Goal: Information Seeking & Learning: Learn about a topic

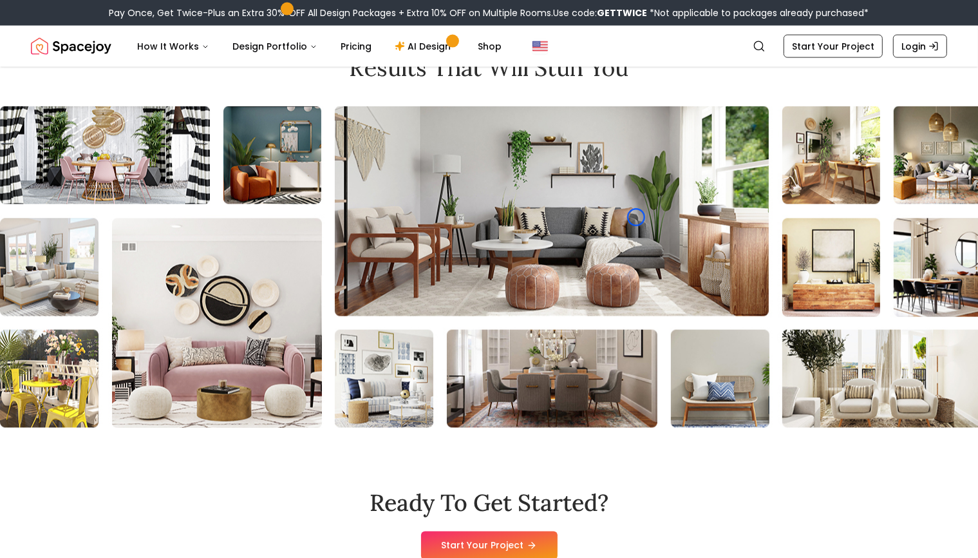
scroll to position [2146, 0]
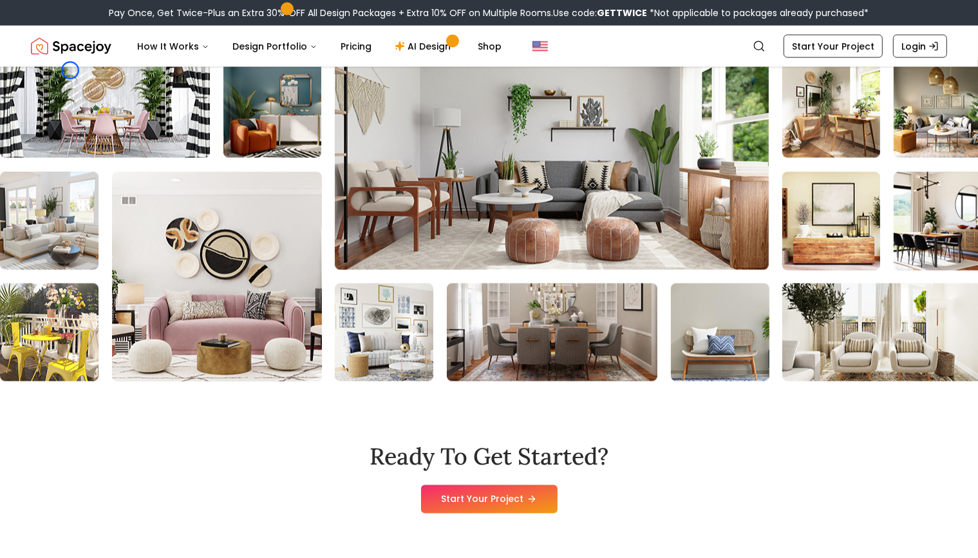
click at [117, 121] on div at bounding box center [489, 221] width 978 height 322
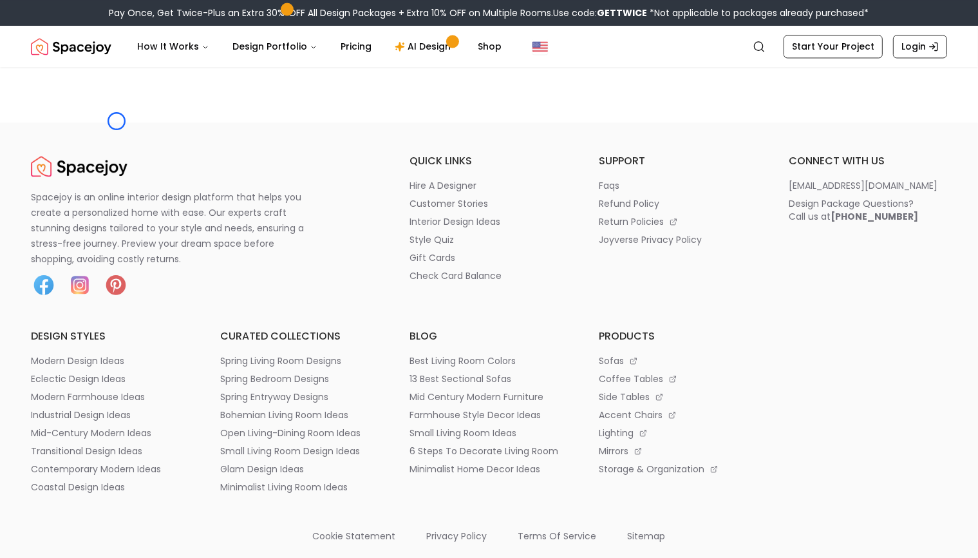
scroll to position [2621, 0]
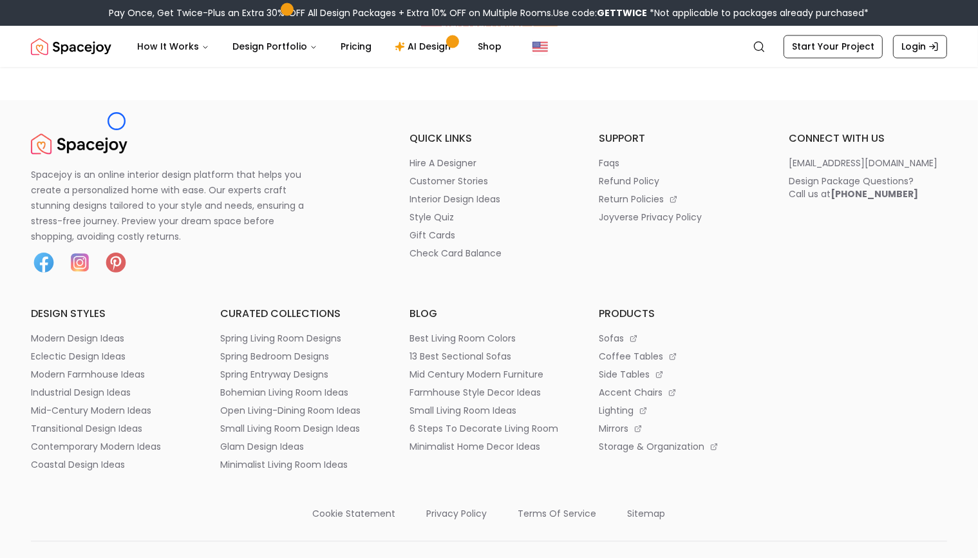
click at [117, 121] on footer "Spacejoy is an online interior design platform that helps you create a personal…" at bounding box center [489, 561] width 978 height 923
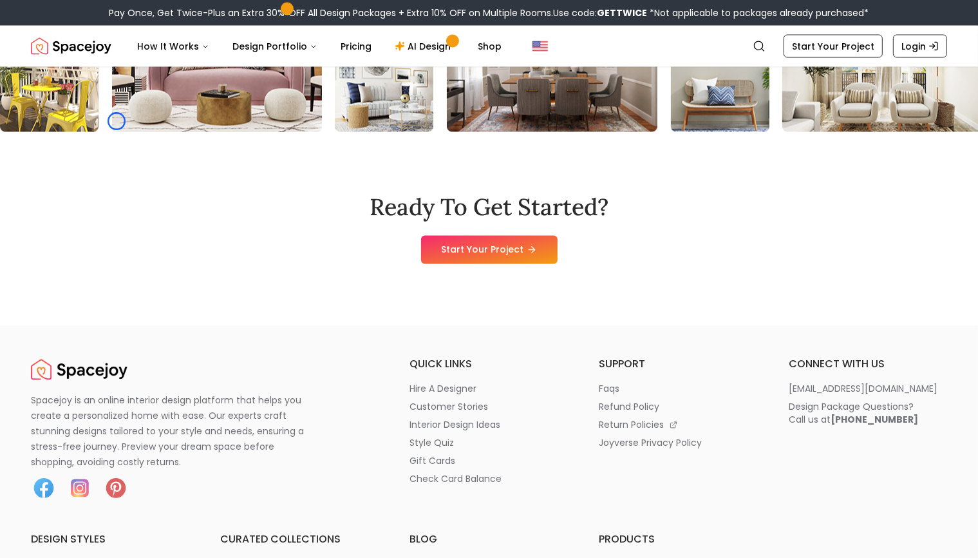
scroll to position [2388, 0]
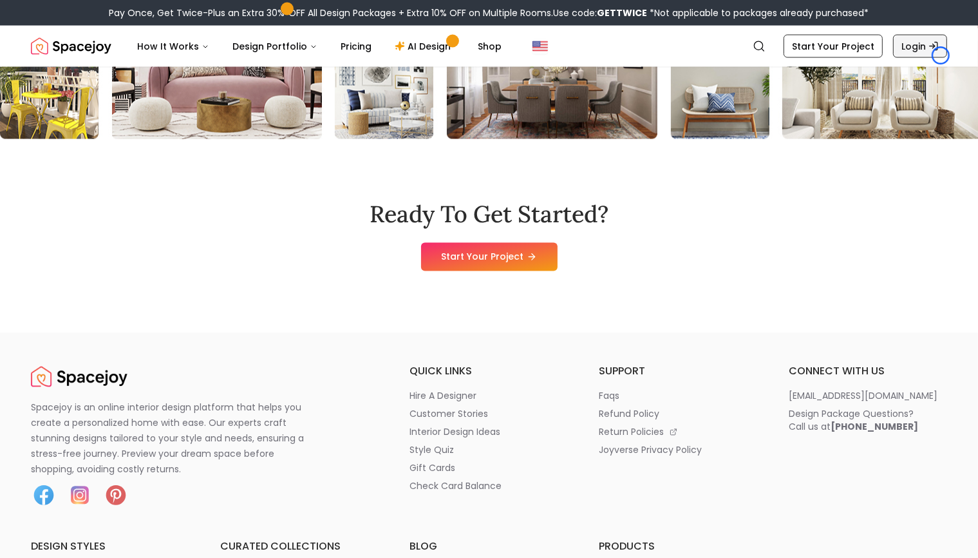
click at [941, 55] on link "Login" at bounding box center [920, 46] width 54 height 23
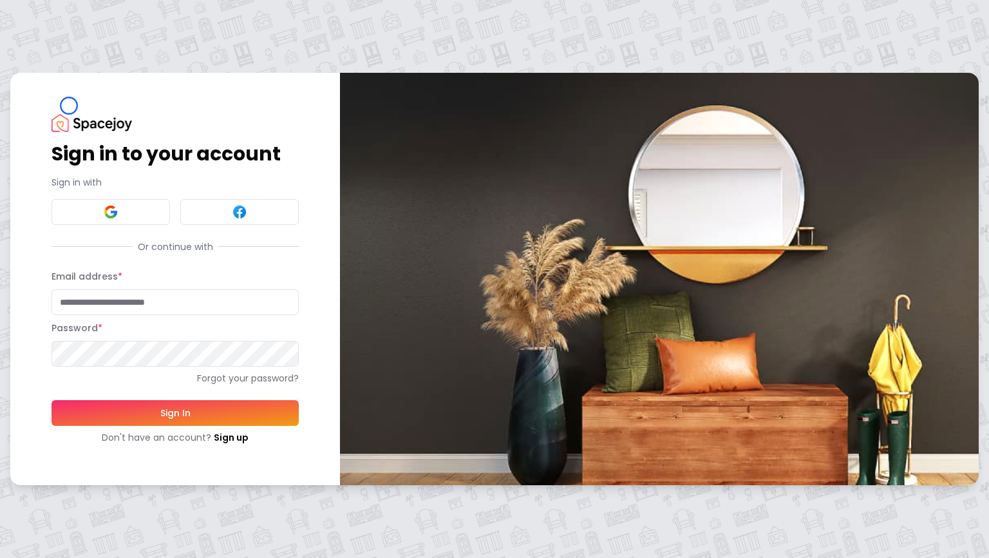
click at [69, 106] on div "Sign in to your account Sign in with Or continue with Email address * Password …" at bounding box center [175, 278] width 330 height 411
click at [111, 101] on div "Sign in to your account Sign in with Or continue with Email address * Password …" at bounding box center [175, 278] width 330 height 411
click at [245, 442] on link "Sign up" at bounding box center [231, 437] width 35 height 13
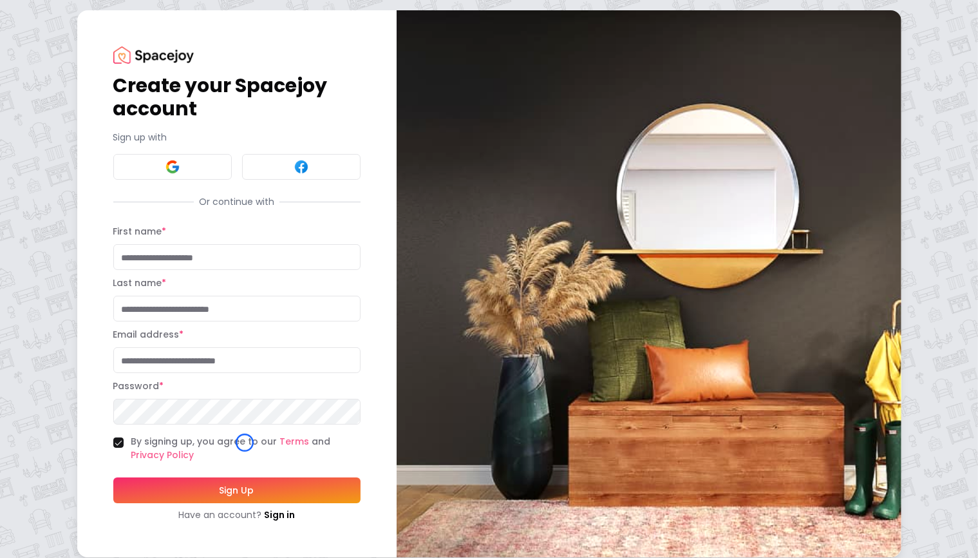
click at [113, 93] on h1 "Create your Spacejoy account" at bounding box center [236, 97] width 247 height 46
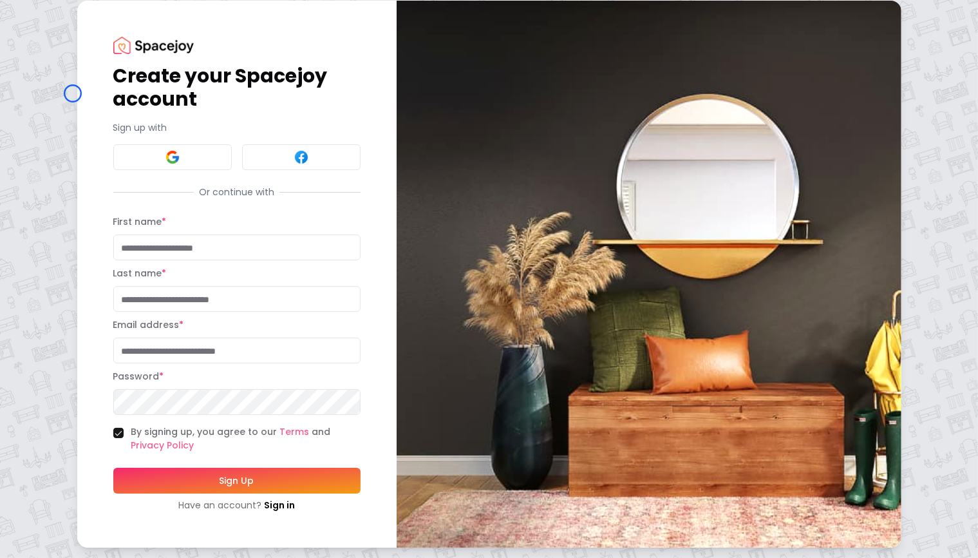
click at [113, 93] on h1 "Create your Spacejoy account" at bounding box center [236, 87] width 247 height 46
click at [113, 97] on h1 "Create your Spacejoy account" at bounding box center [236, 87] width 247 height 46
click at [264, 498] on link "Sign in" at bounding box center [279, 504] width 31 height 13
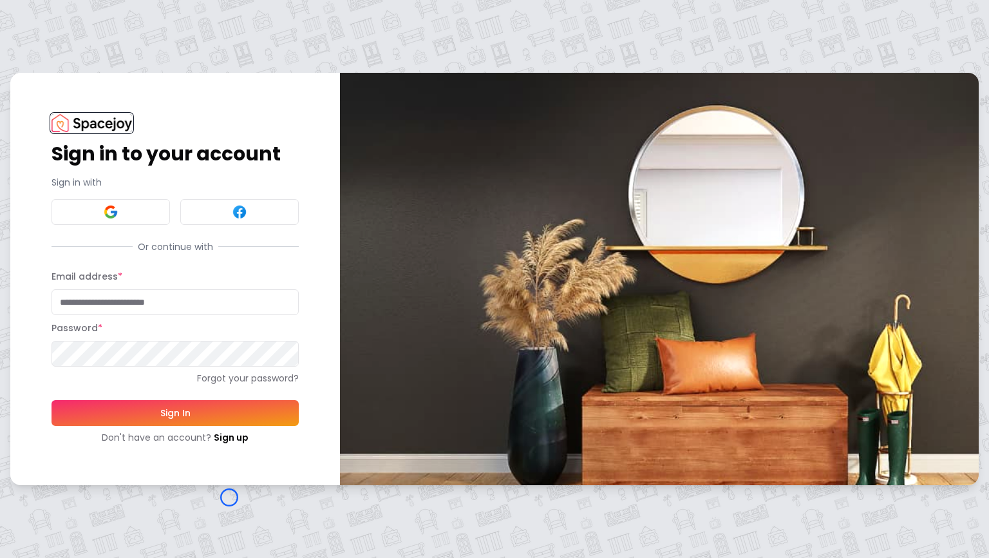
click at [72, 116] on img at bounding box center [92, 122] width 80 height 17
click at [104, 124] on img at bounding box center [92, 122] width 80 height 17
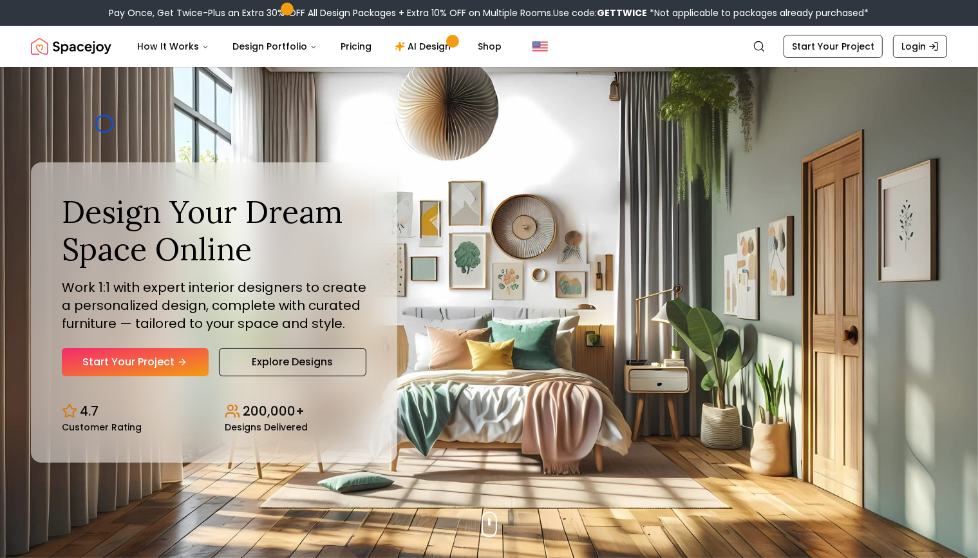
click at [115, 66] on nav "Spacejoy Search How It Works Design Portfolio Pricing AI Design Shop Search Sta…" at bounding box center [489, 46] width 916 height 41
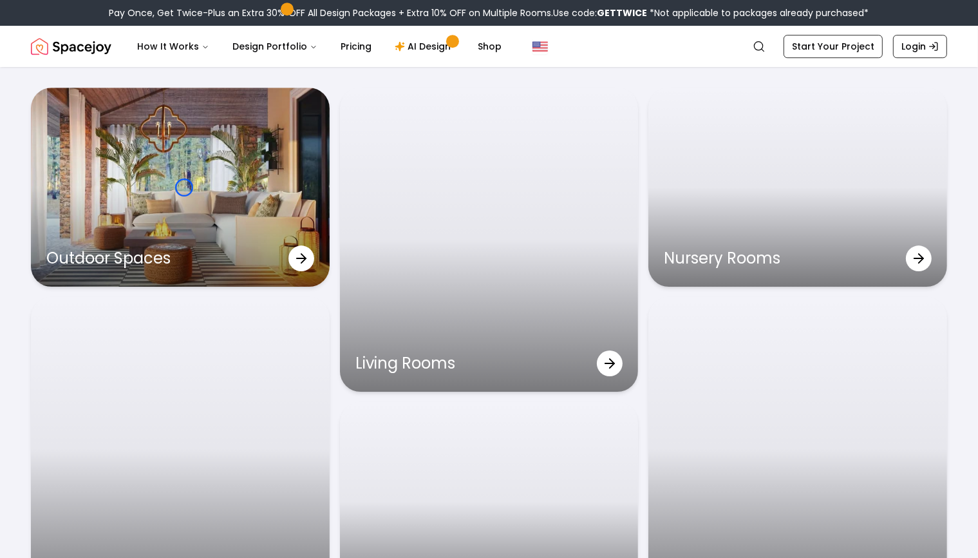
scroll to position [4088, 0]
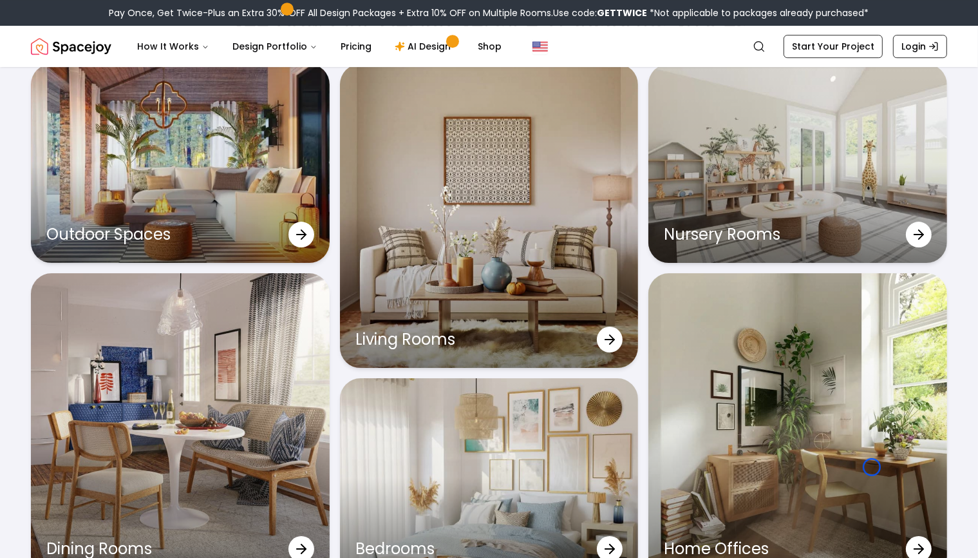
click at [115, 66] on nav "Spacejoy Search How It Works Design Portfolio Pricing AI Design Shop Search Sta…" at bounding box center [489, 46] width 916 height 41
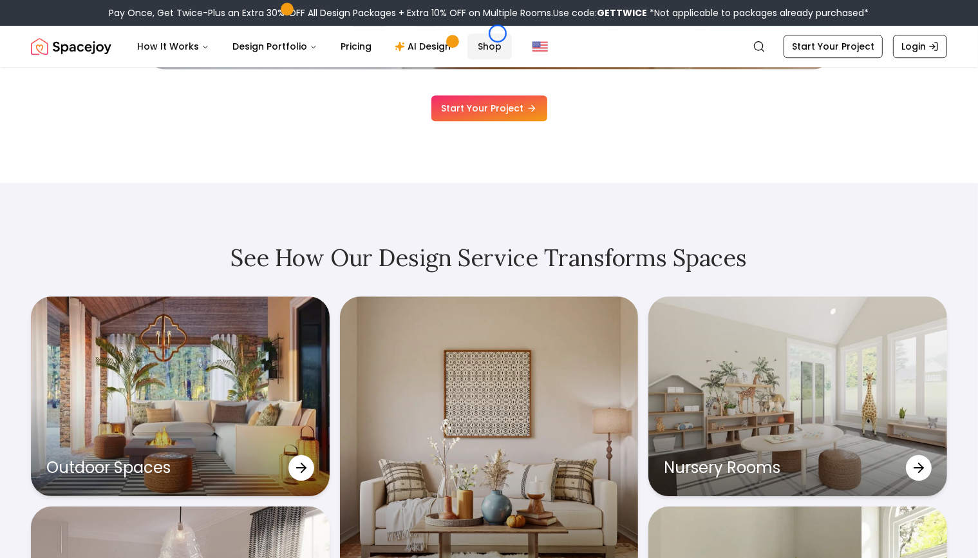
click at [498, 33] on link "Shop" at bounding box center [490, 46] width 44 height 26
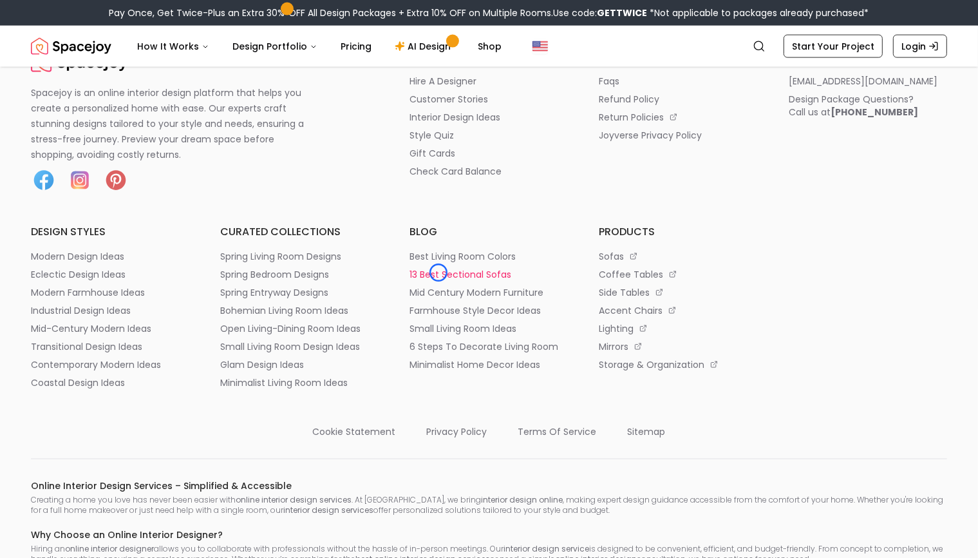
click at [439, 272] on p "13 best sectional sofas" at bounding box center [461, 274] width 102 height 13
